Goal: Task Accomplishment & Management: Use online tool/utility

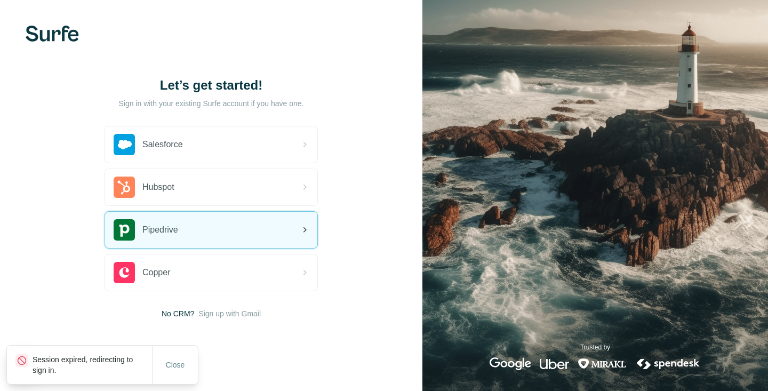
click at [258, 228] on div "Pipedrive" at bounding box center [211, 230] width 212 height 36
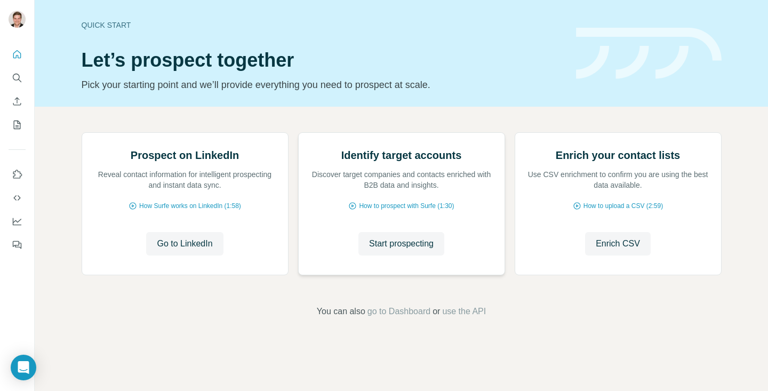
scroll to position [68, 0]
